Goal: Find specific page/section

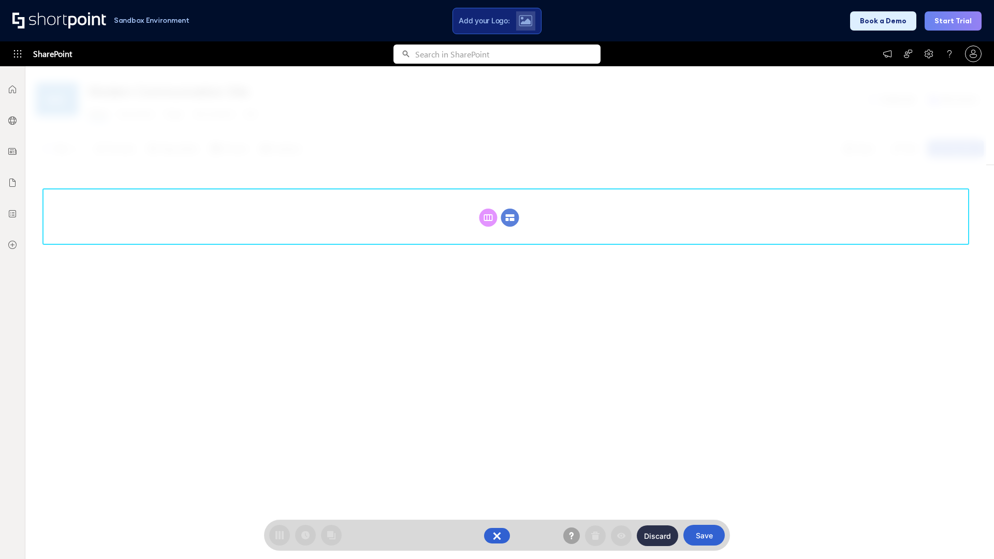
scroll to position [142, 0]
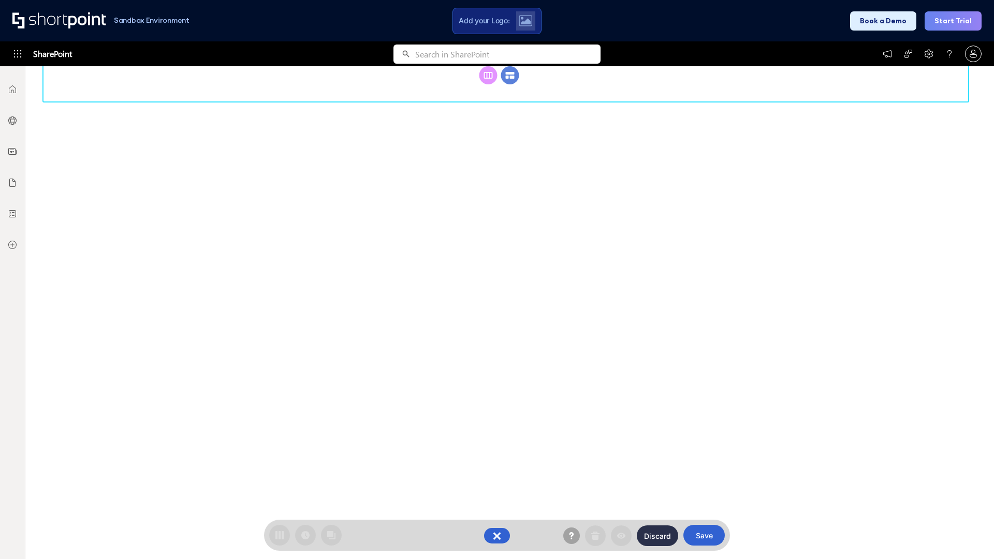
click at [510, 84] on circle at bounding box center [510, 75] width 18 height 18
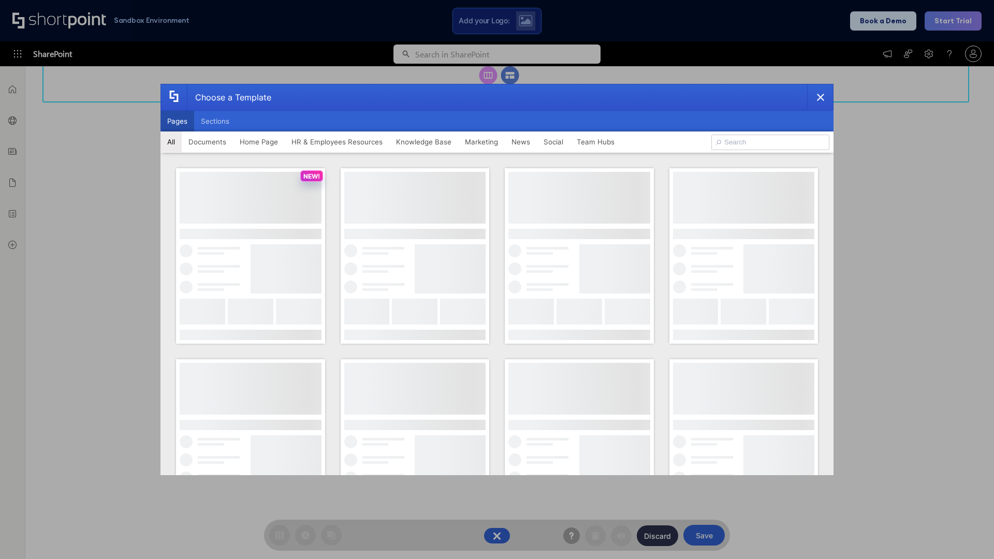
scroll to position [0, 0]
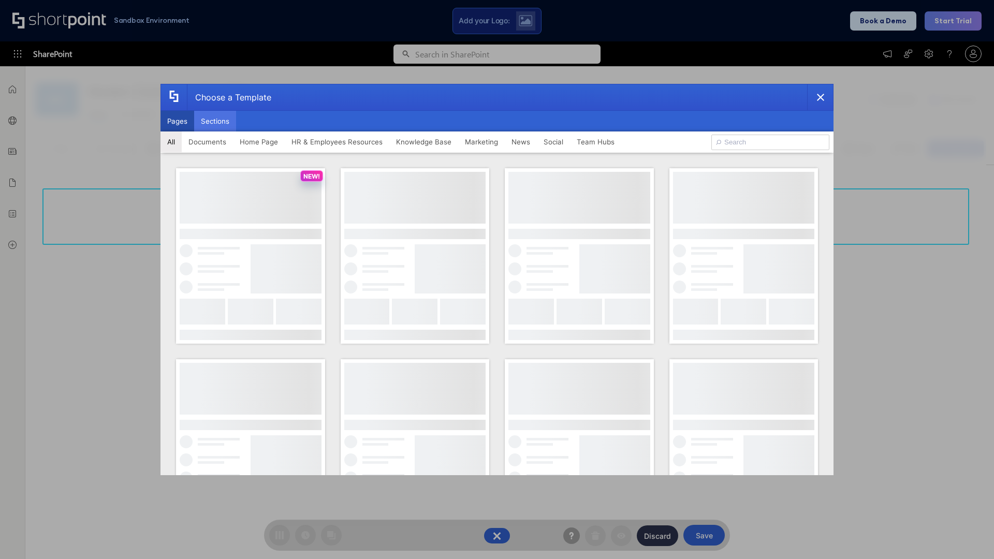
click at [215, 121] on button "Sections" at bounding box center [215, 121] width 42 height 21
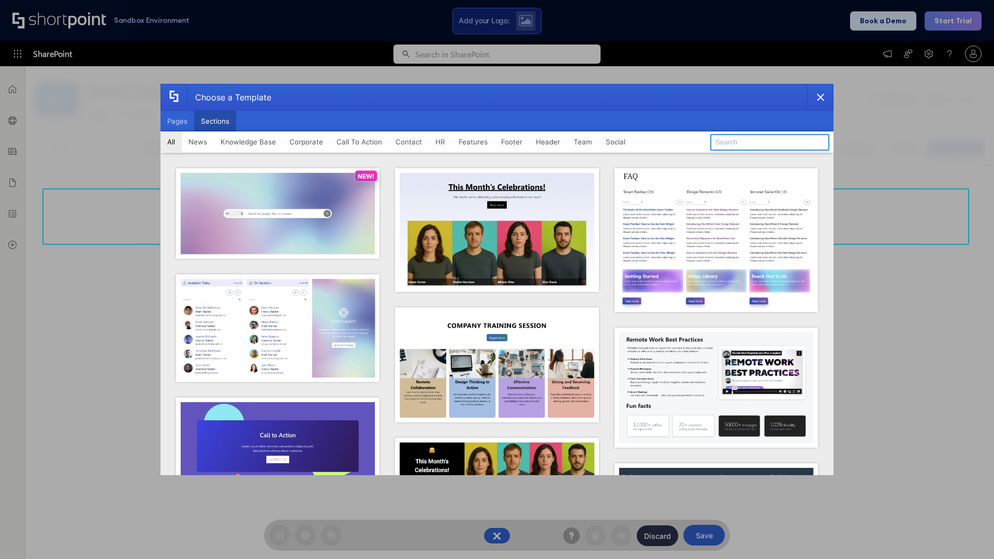
type input "Footer 5"
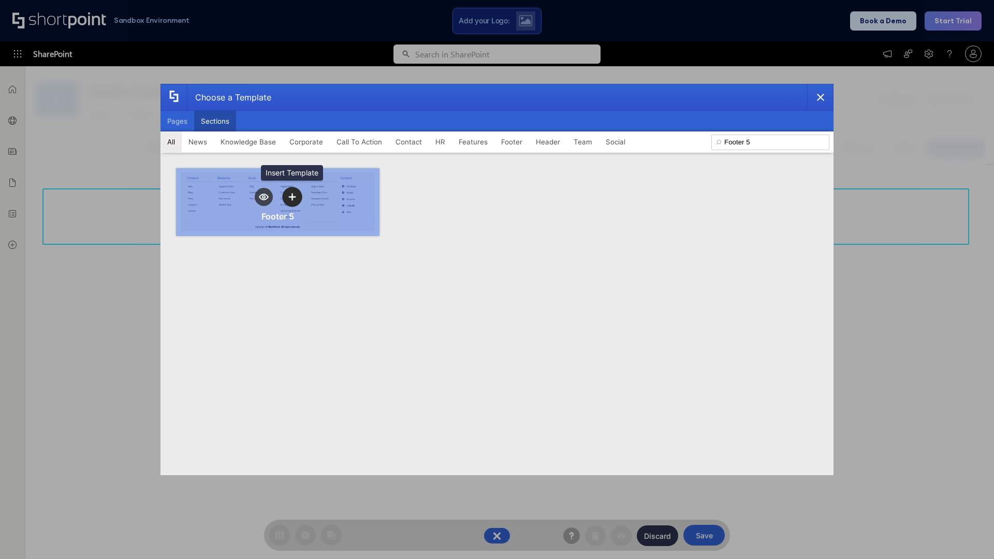
click at [292, 197] on icon "template selector" at bounding box center [291, 196] width 7 height 7
